Goal: Communication & Community: Ask a question

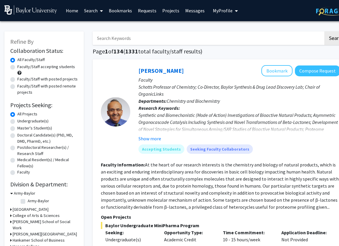
scroll to position [7, 0]
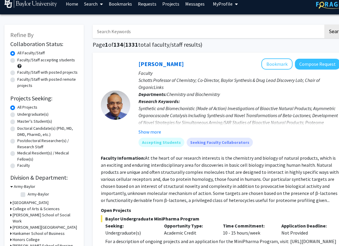
click at [134, 28] on input "Search Keywords" at bounding box center [208, 32] width 231 height 14
type input "[PERSON_NAME]"
click at [324, 25] on button "Search" at bounding box center [336, 32] width 24 height 14
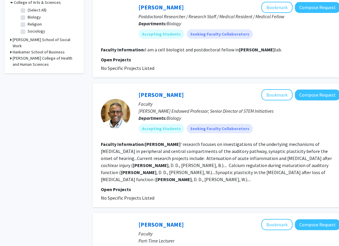
scroll to position [203, 0]
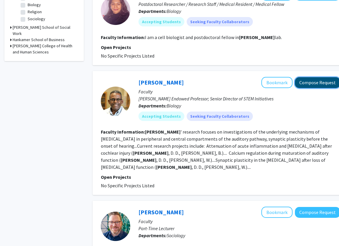
click at [309, 78] on button "Compose Request" at bounding box center [317, 82] width 45 height 11
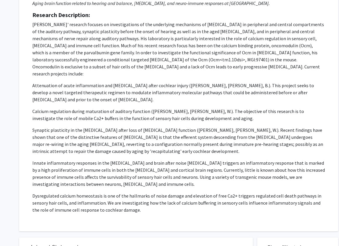
scroll to position [92, 0]
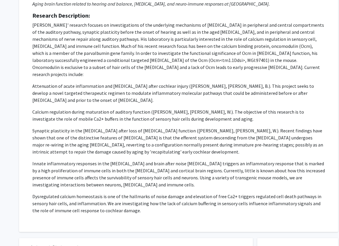
click at [128, 203] on p "Dysregulated calcium homeostasis is one of the hallmarks of noise damage and el…" at bounding box center [178, 203] width 292 height 21
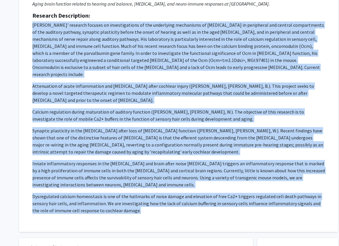
drag, startPoint x: 129, startPoint y: 205, endPoint x: 31, endPoint y: 24, distance: 205.8
click at [31, 24] on div "Request for [PERSON_NAME] Departments: Biology Research Keywords: Aging brain f…" at bounding box center [178, 88] width 304 height 273
copy p "Lo. Ipsumdo' sitametc adipisc el seddoeiusmodte in utl etdolorema aliquaenim ad…"
click at [31, 24] on div "Request for [PERSON_NAME] Departments: Biology Research Keywords: Aging brain f…" at bounding box center [178, 88] width 304 height 273
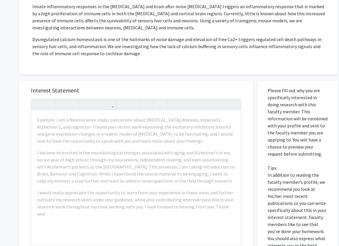
scroll to position [250, 0]
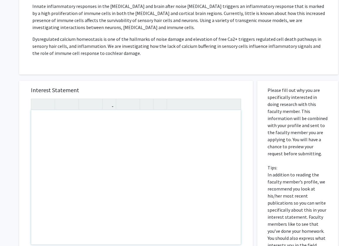
drag, startPoint x: 128, startPoint y: 146, endPoint x: 165, endPoint y: 156, distance: 38.4
click at [184, 87] on h5 "Interest Statement" at bounding box center [136, 90] width 210 height 7
click at [119, 111] on div "Note to users with screen readers: Please press Alt+0 or Option+0 to deactivate…" at bounding box center [136, 177] width 210 height 135
type textarea "H"
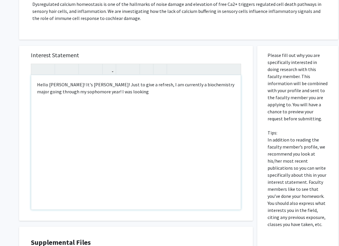
scroll to position [307, 0]
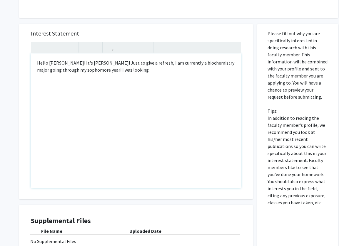
click at [40, 56] on div "Hello [PERSON_NAME]! It's [PERSON_NAME]! Just to give a refresh, I am currently…" at bounding box center [136, 121] width 210 height 135
click at [131, 63] on div "Hello, [PERSON_NAME]! It's [PERSON_NAME]! Just to give a refresh, I am currentl…" at bounding box center [136, 121] width 210 height 135
click at [148, 58] on div "Hello, [PERSON_NAME]! It's [PERSON_NAME]! Just to give a refresh, I am currentl…" at bounding box center [136, 121] width 210 height 135
click at [178, 60] on div "Hello, [PERSON_NAME]! It's [PERSON_NAME]! Just to give a refresh on my backgrou…" at bounding box center [136, 121] width 210 height 135
drag, startPoint x: 173, startPoint y: 63, endPoint x: 149, endPoint y: 63, distance: 23.2
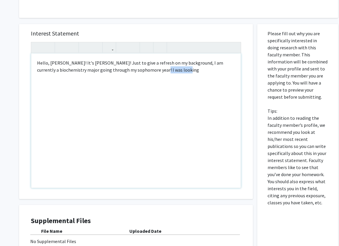
click at [149, 63] on div "Hello, [PERSON_NAME]! It's [PERSON_NAME]! Just to give a refresh on my backgrou…" at bounding box center [136, 121] width 210 height 135
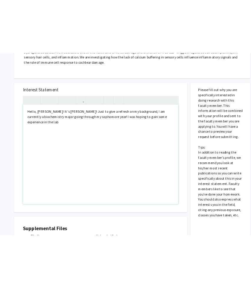
scroll to position [281, 0]
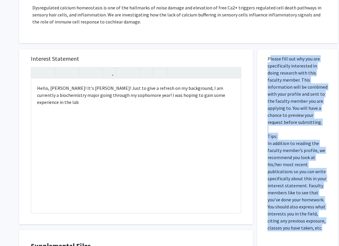
drag, startPoint x: 268, startPoint y: 51, endPoint x: 314, endPoint y: 224, distance: 179.5
click at [314, 224] on p "Please fill out why you are specifically interested in doing research with this…" at bounding box center [298, 143] width 60 height 176
copy p "Please fill out why you are specifically interested in doing research with this…"
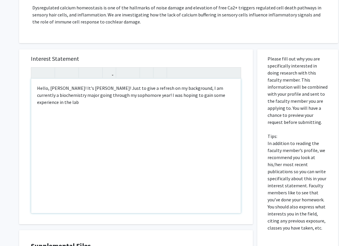
click at [151, 101] on div "Hello, [PERSON_NAME]! It's [PERSON_NAME]! Just to give a refresh on my backgrou…" at bounding box center [136, 146] width 210 height 135
click at [127, 99] on div "Hello, [PERSON_NAME]! It's [PERSON_NAME]! Just to give a refresh on my backgrou…" at bounding box center [136, 146] width 210 height 135
click at [140, 83] on div "Hello, [PERSON_NAME]! It's [PERSON_NAME]! Just to give a refresh on my backgrou…" at bounding box center [136, 146] width 210 height 135
click at [151, 99] on div "Hello, [PERSON_NAME]! It's [PERSON_NAME]! Just to give a refresher on my backgr…" at bounding box center [136, 146] width 210 height 135
drag, startPoint x: 139, startPoint y: 98, endPoint x: 147, endPoint y: 89, distance: 11.4
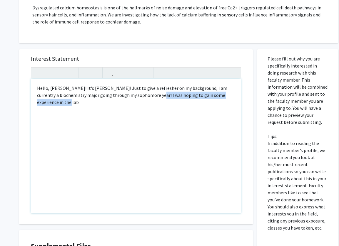
click at [147, 89] on div "Hello, [PERSON_NAME]! It's [PERSON_NAME]! Just to give a refresher on my backgr…" at bounding box center [136, 146] width 210 height 135
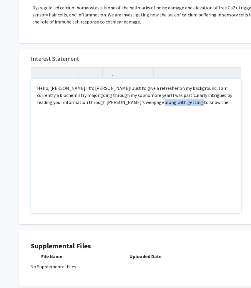
drag, startPoint x: 177, startPoint y: 95, endPoint x: 136, endPoint y: 96, distance: 41.5
click at [136, 96] on div "Hello, [PERSON_NAME]! It's [PERSON_NAME]! Just to give a refresher on my backgr…" at bounding box center [136, 146] width 210 height 135
click at [123, 96] on div "Hello, [PERSON_NAME]! It's [PERSON_NAME]! Just to give a refresher on my backgr…" at bounding box center [136, 146] width 210 height 135
click at [71, 95] on div "Hello, [PERSON_NAME]! It's [PERSON_NAME]! Just to give a refresher on my backgr…" at bounding box center [136, 146] width 210 height 135
click at [127, 96] on div "Hello, [PERSON_NAME]! It's [PERSON_NAME]! Just to give a refresher on my backgr…" at bounding box center [136, 146] width 210 height 135
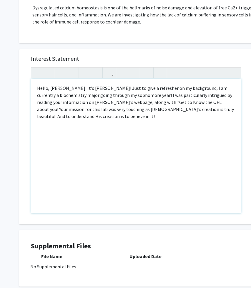
click at [194, 96] on div "Hello, [PERSON_NAME]! It's [PERSON_NAME]! Just to give a refresher on my backgr…" at bounding box center [136, 146] width 210 height 135
click at [88, 110] on div "Hello, [PERSON_NAME]! It's [PERSON_NAME]! Just to give a refresher on my backgr…" at bounding box center [136, 146] width 210 height 135
click at [161, 113] on div "Hello, [PERSON_NAME]! It's [PERSON_NAME]! Just to give a refresher on my backgr…" at bounding box center [136, 146] width 210 height 135
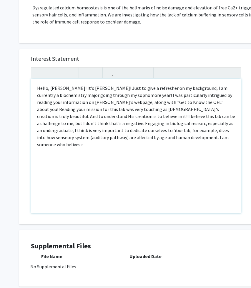
type textarea "Hello, [PERSON_NAME]! It's [PERSON_NAME]! Just to give a refresher on my backgr…"
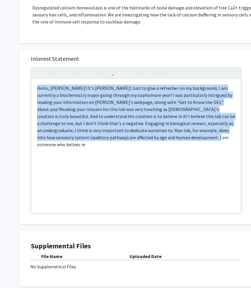
drag, startPoint x: 140, startPoint y: 133, endPoint x: 22, endPoint y: 78, distance: 129.9
click at [22, 78] on div "Interest Statement Hello, [PERSON_NAME]! It's [PERSON_NAME]! Just to give a ref…" at bounding box center [136, 136] width 234 height 175
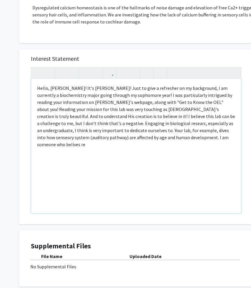
click at [212, 106] on div "Hello, [PERSON_NAME]! It's [PERSON_NAME]! Just to give a refresher on my backgr…" at bounding box center [136, 146] width 210 height 135
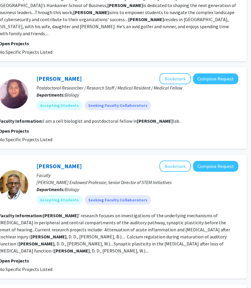
scroll to position [126, 102]
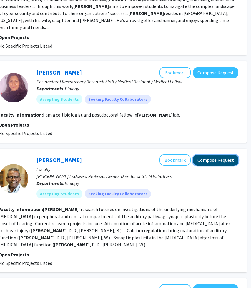
click at [211, 155] on button "Compose Request" at bounding box center [215, 160] width 45 height 11
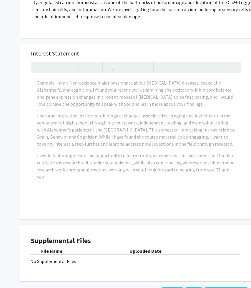
scroll to position [326, 0]
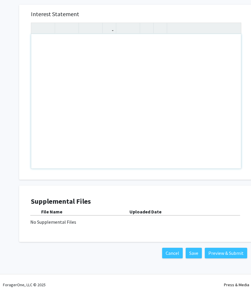
click at [136, 41] on div "Note to users with screen readers: Please press Alt+0 or Option+0 to deactivate…" at bounding box center [136, 101] width 210 height 135
paste div "Note to users with screen readers: Please press Alt+0 or Option+0 to deactivate…"
type textarea "<p>[PERSON_NAME], the [PERSON_NAME] Professor in the Department of Biology, ser…"
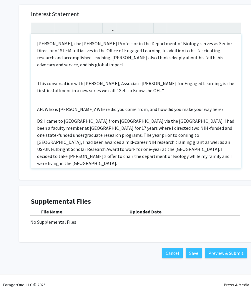
click at [88, 151] on p "DS: I came to [GEOGRAPHIC_DATA] from [GEOGRAPHIC_DATA] via the [GEOGRAPHIC_DATA…" at bounding box center [136, 142] width 198 height 49
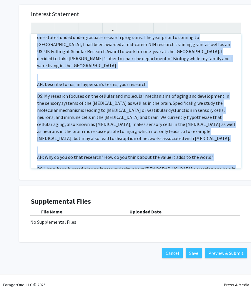
scroll to position [465, 0]
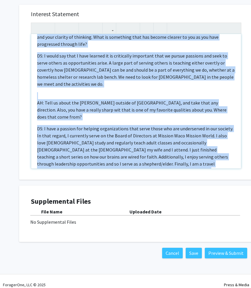
drag, startPoint x: 37, startPoint y: 36, endPoint x: 112, endPoint y: 212, distance: 190.7
click at [112, 212] on div "Interest Statement [PERSON_NAME], the [PERSON_NAME] Professor in the Department…" at bounding box center [136, 132] width 243 height 266
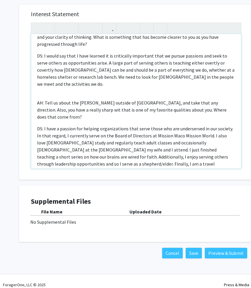
scroll to position [0, 0]
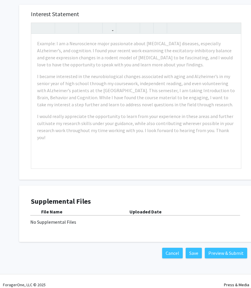
click at [246, 72] on div "Interest Statement Example: I am a Neuroscience major passionate about [MEDICAL…" at bounding box center [136, 92] width 222 height 175
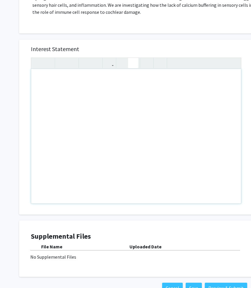
scroll to position [277, 0]
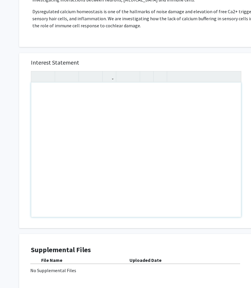
click at [67, 84] on div "Note to users with screen readers: Please press Alt+0 or Option+0 to deactivate…" at bounding box center [136, 150] width 210 height 135
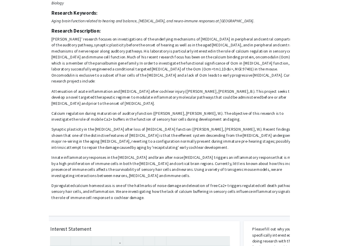
scroll to position [71, 14]
